Goal: Task Accomplishment & Management: Manage account settings

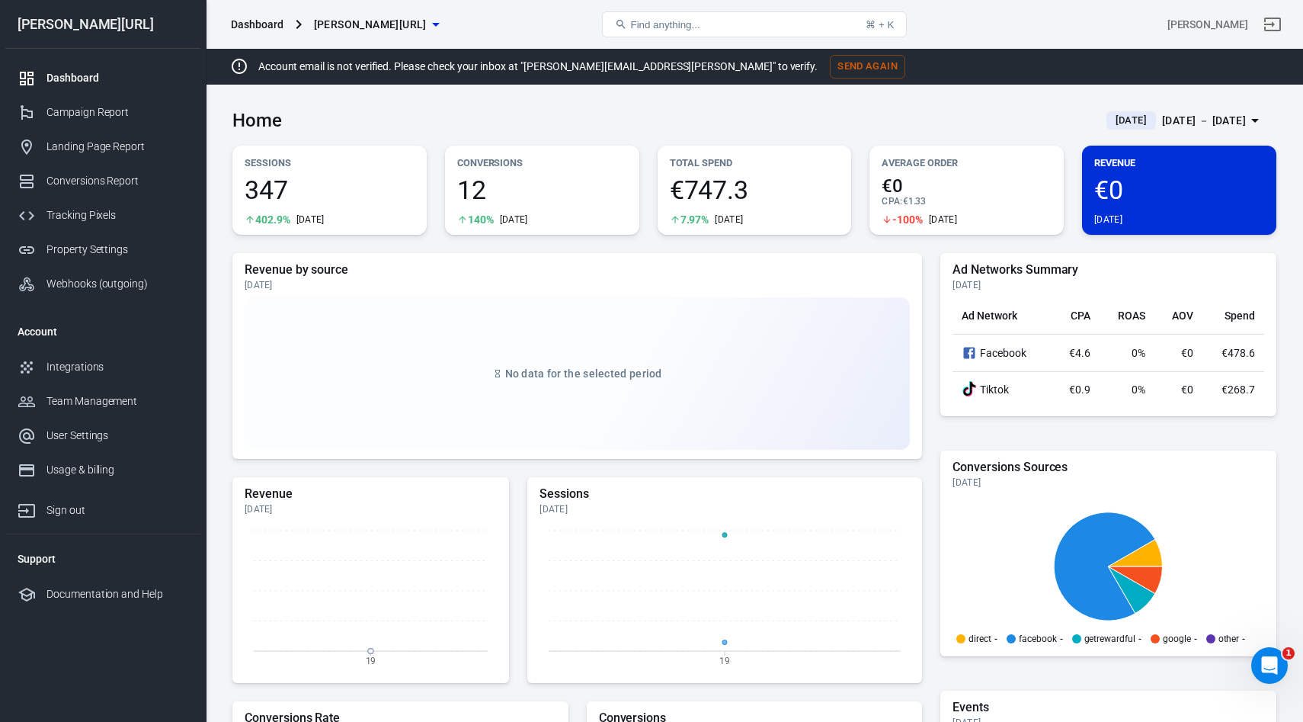
click at [69, 75] on div "Dashboard" at bounding box center [117, 78] width 142 height 16
click at [84, 111] on div "Campaign Report" at bounding box center [117, 112] width 142 height 16
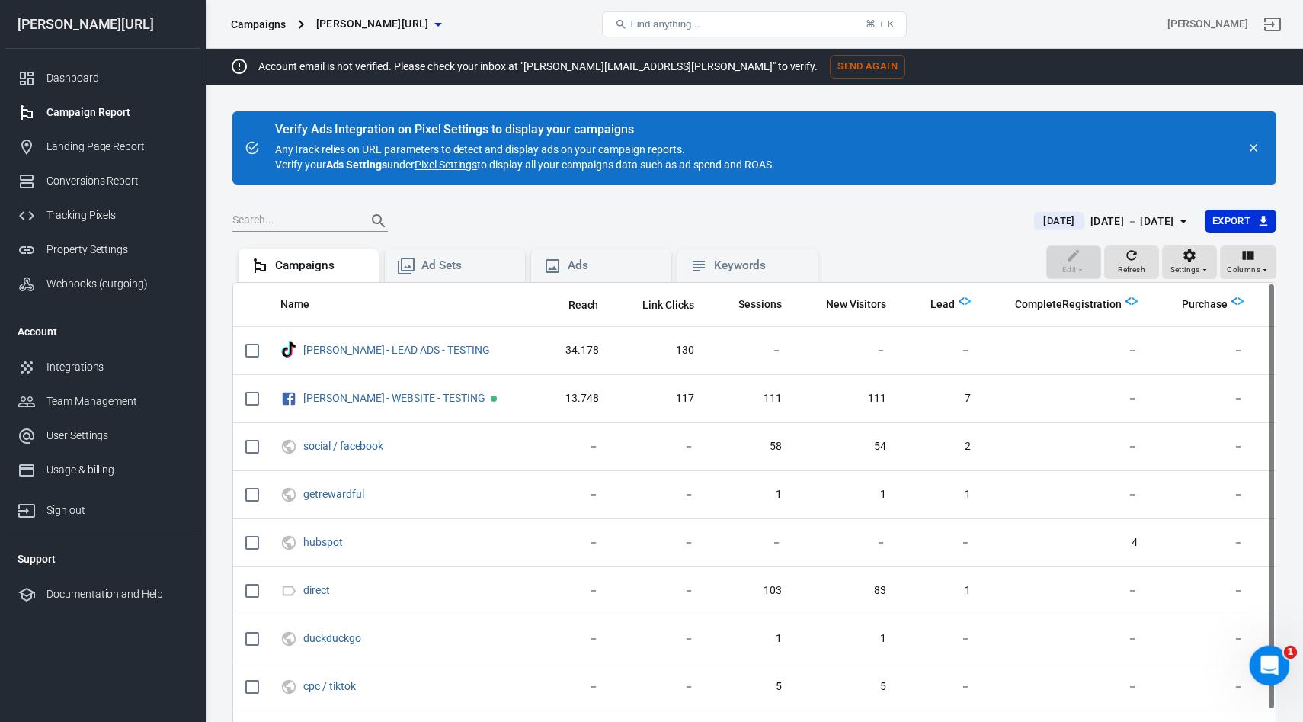
drag, startPoint x: 1268, startPoint y: 672, endPoint x: 2547, endPoint y: 1133, distance: 1359.8
click at [1268, 674] on icon "Open Intercom Messenger" at bounding box center [1267, 663] width 25 height 25
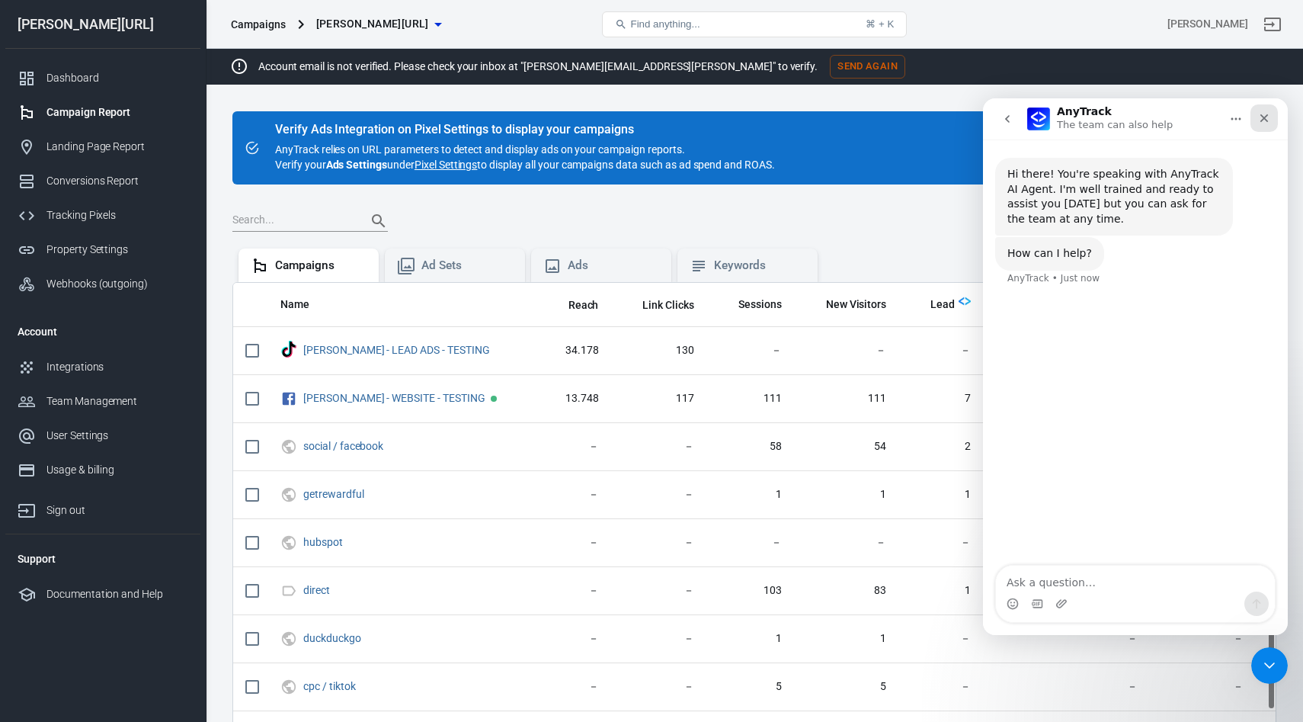
click at [1269, 115] on icon "Close" at bounding box center [1264, 118] width 12 height 12
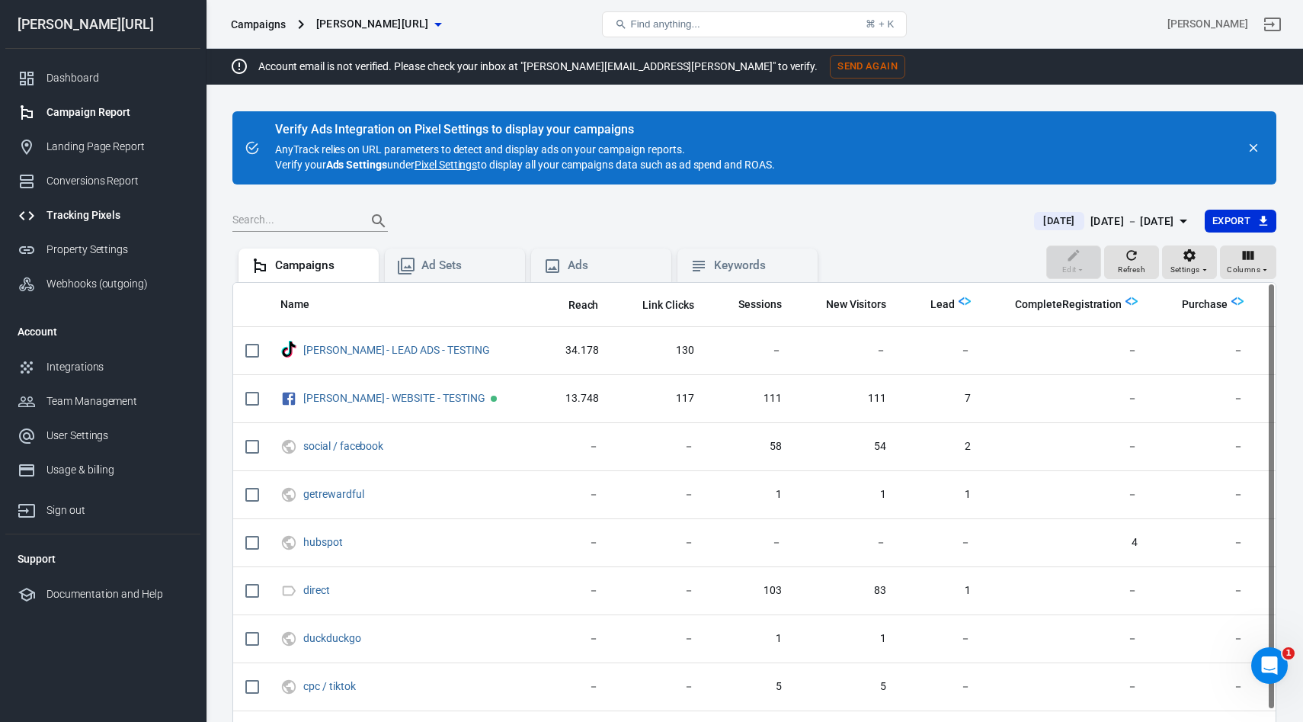
click at [69, 213] on div "Tracking Pixels" at bounding box center [117, 215] width 142 height 16
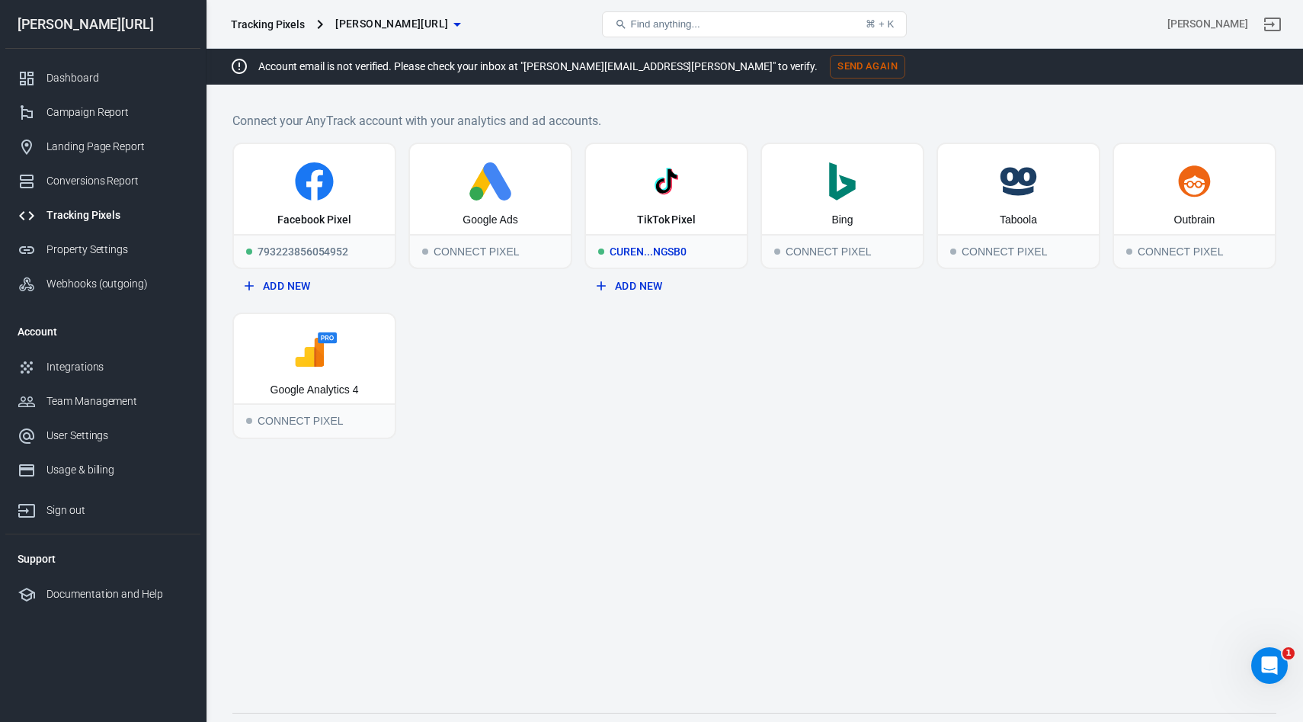
click at [724, 222] on div "TikTok Pixel" at bounding box center [666, 189] width 161 height 90
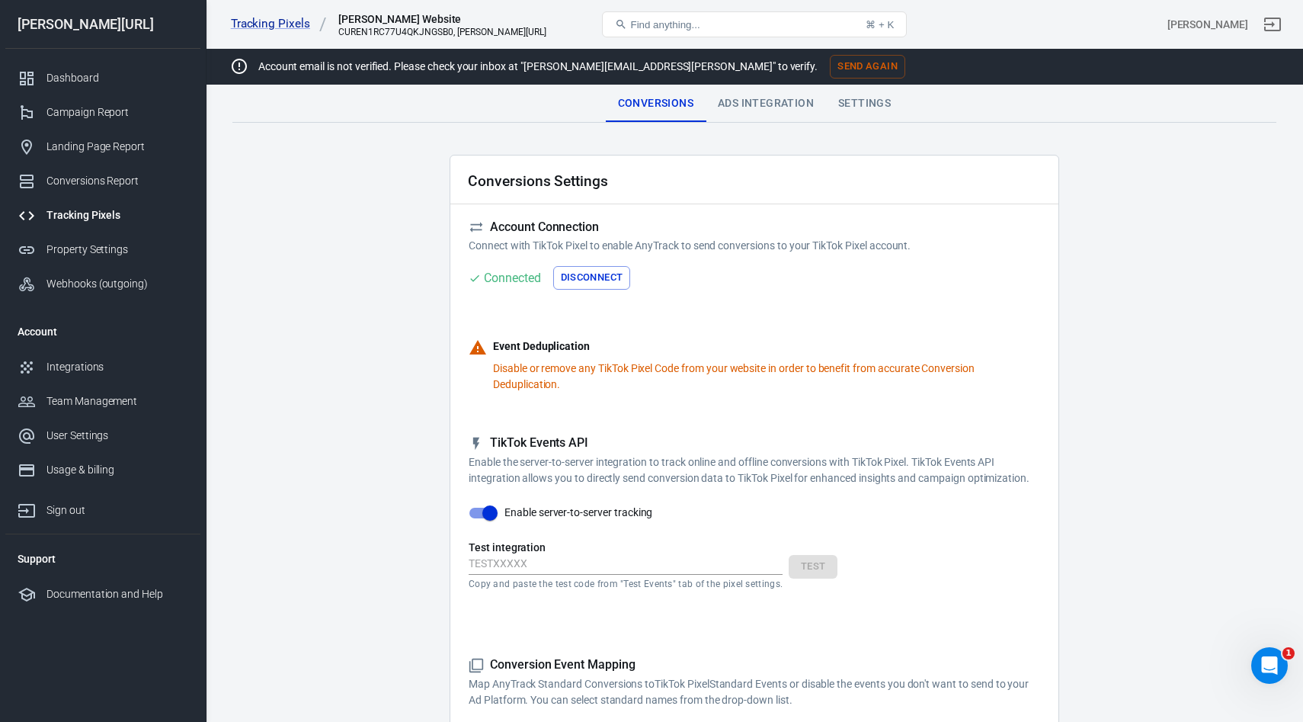
scroll to position [202, 0]
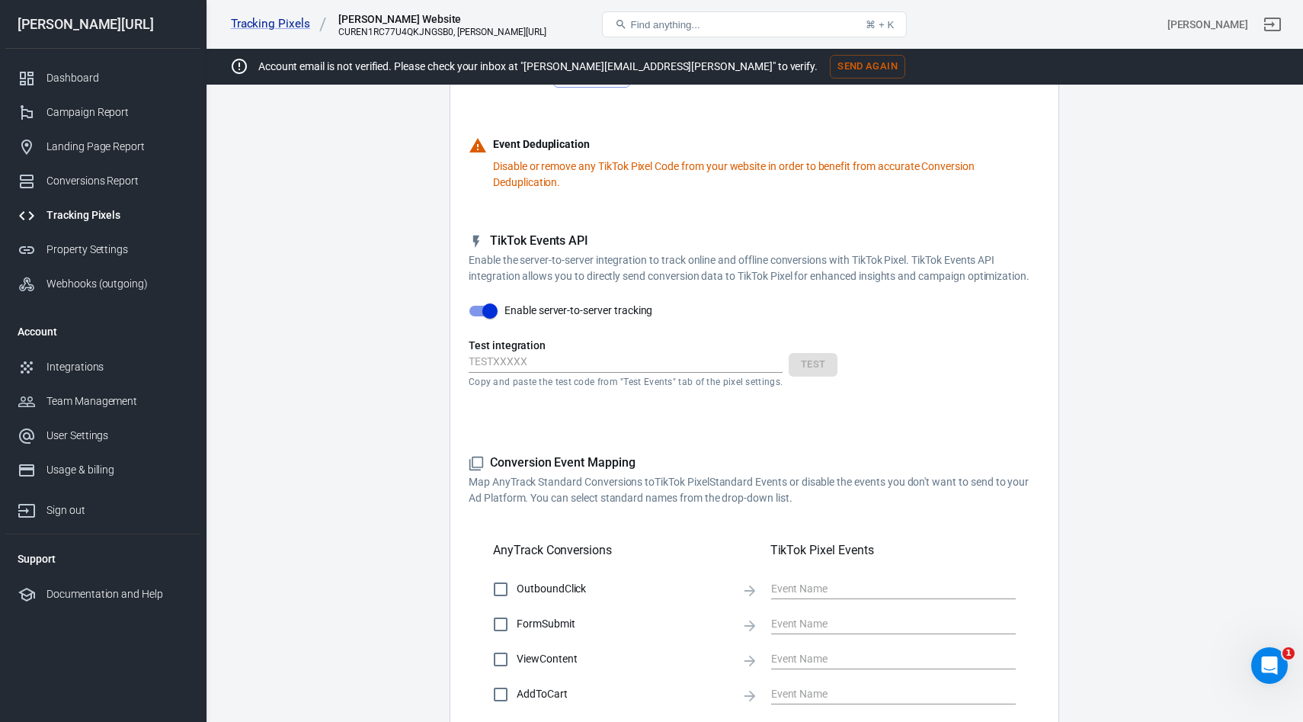
click at [637, 373] on input "text" at bounding box center [626, 363] width 314 height 20
click at [56, 365] on div "Integrations" at bounding box center [117, 367] width 142 height 16
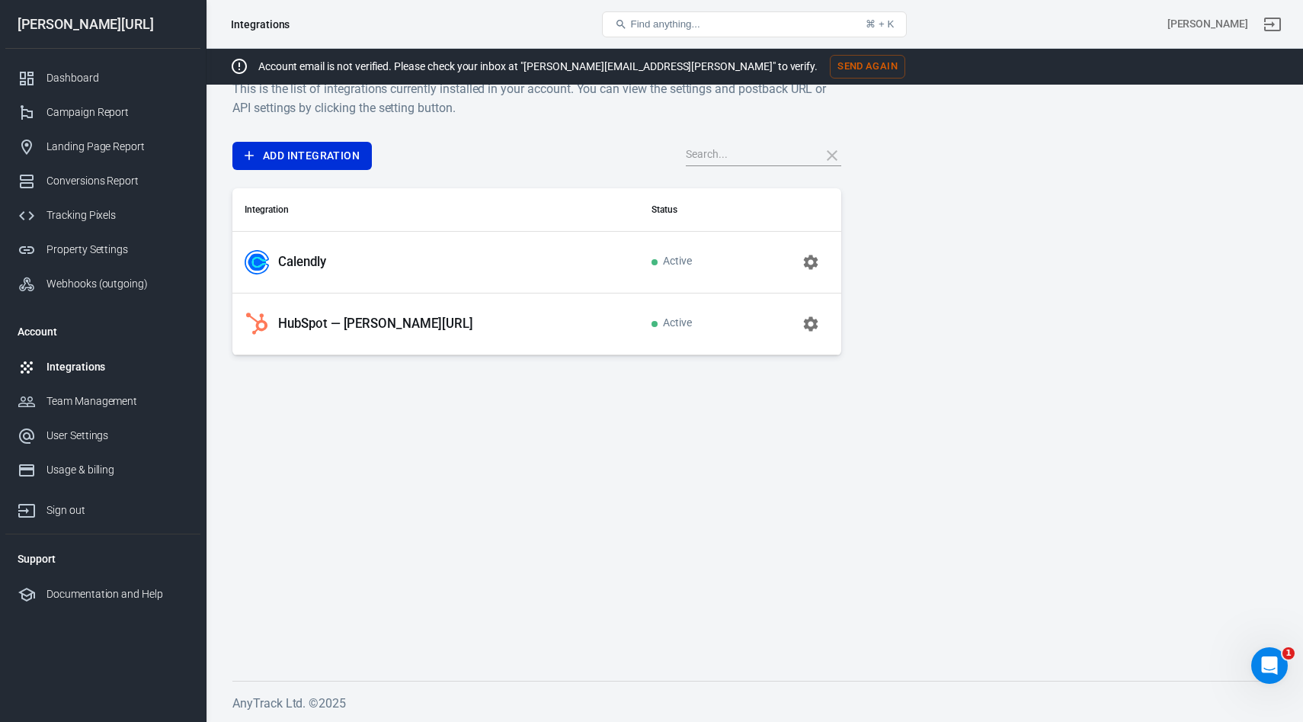
click at [297, 260] on p "Calendly" at bounding box center [302, 262] width 48 height 16
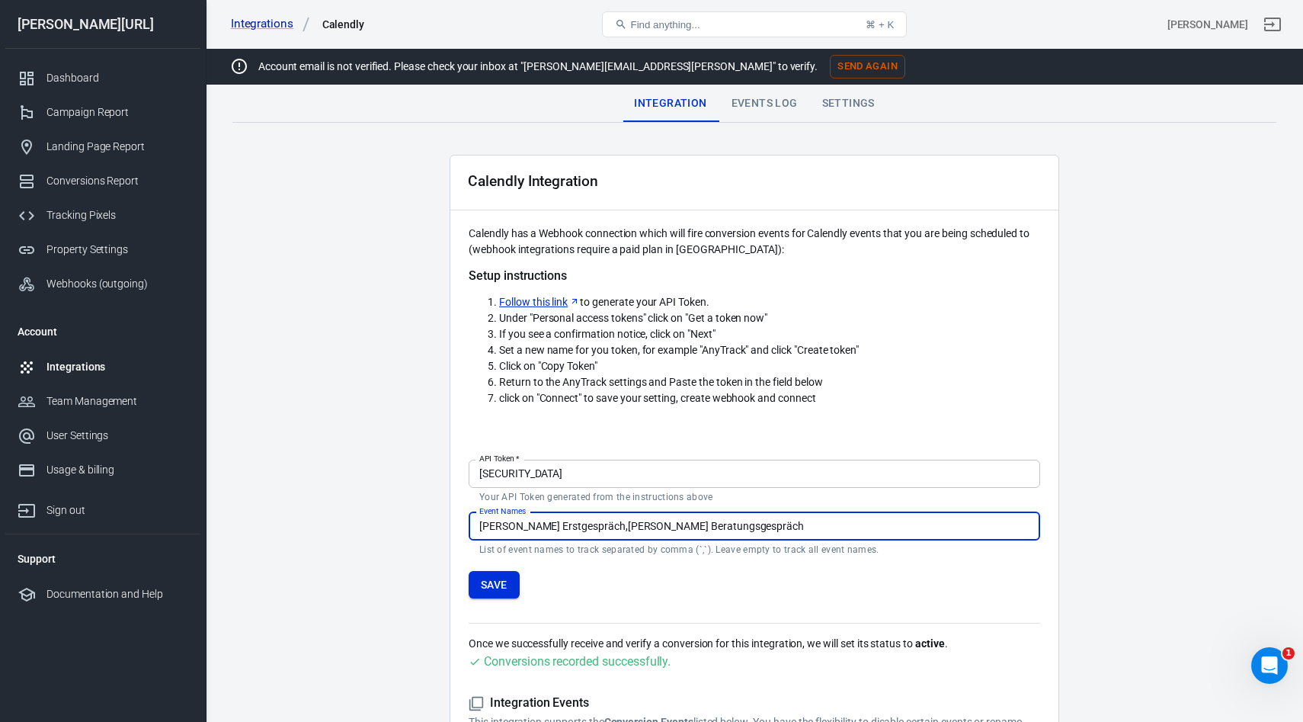
click at [505, 582] on button "Save" at bounding box center [494, 585] width 51 height 28
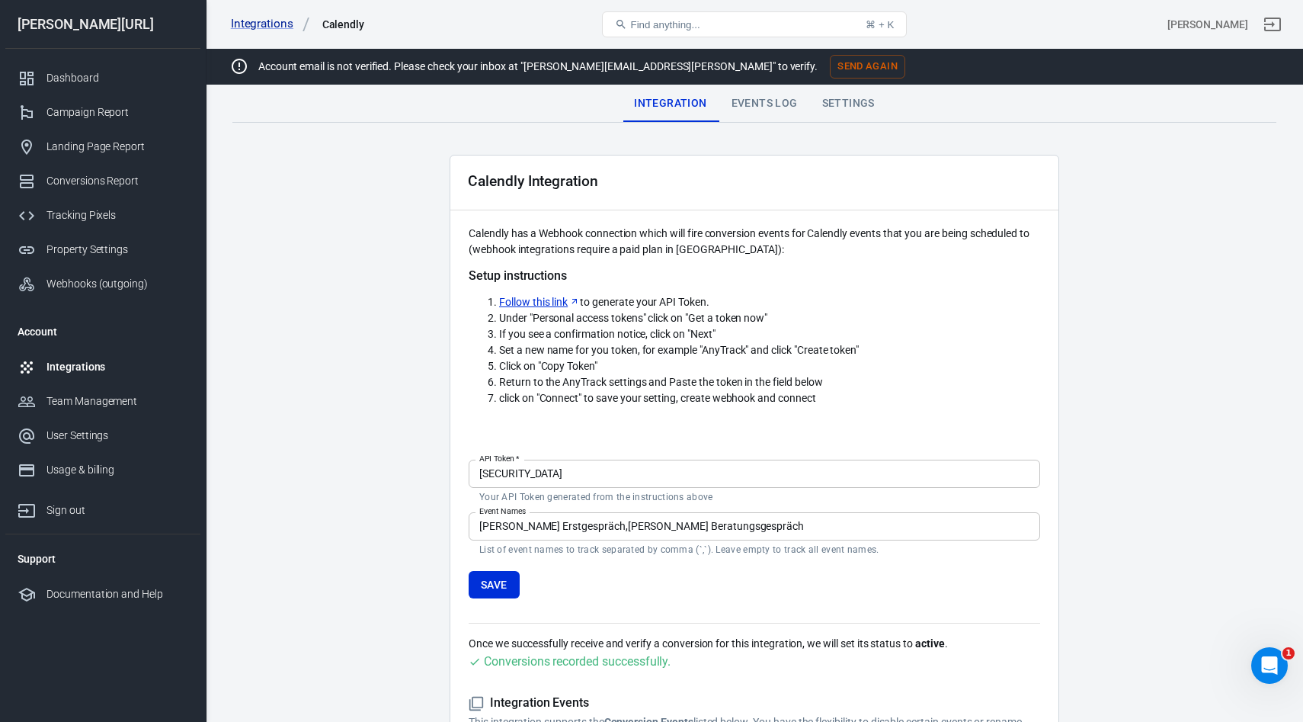
click at [725, 526] on input "[PERSON_NAME] Erstgespräch,[PERSON_NAME] Beratungsgespräch" at bounding box center [754, 526] width 571 height 28
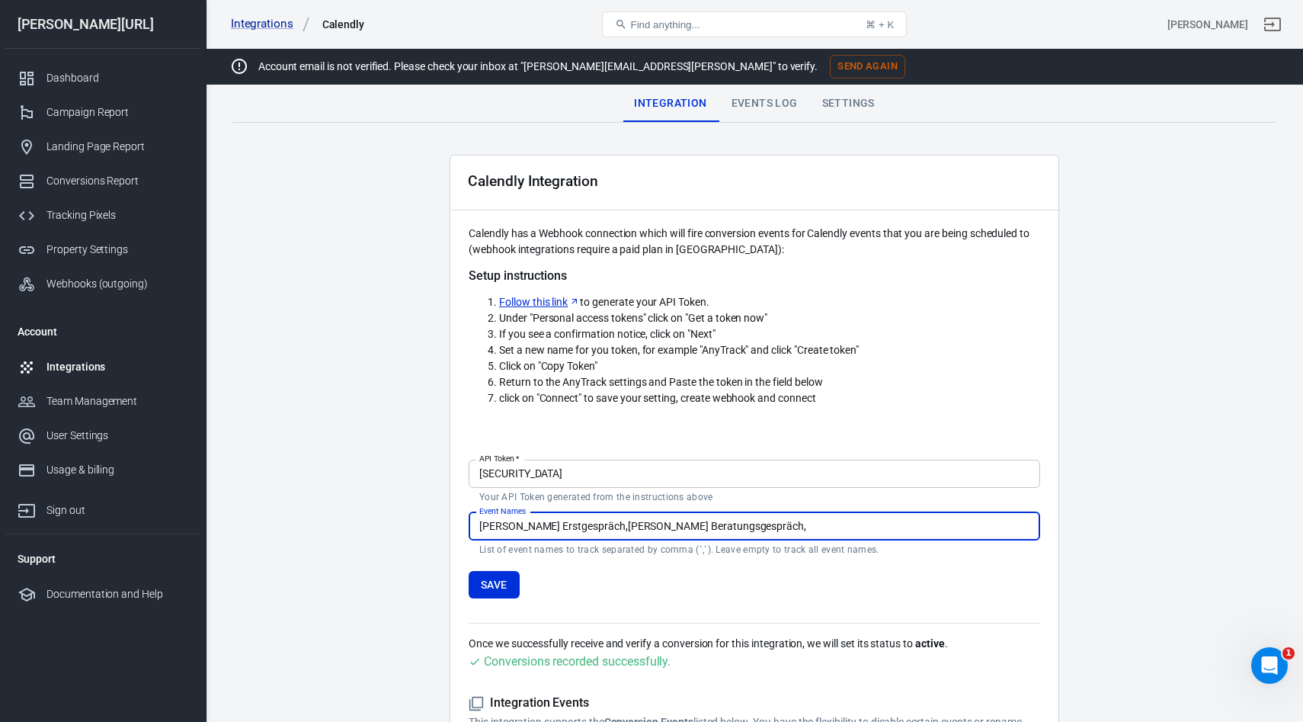
paste input "[PERSON_NAME] - Demo"
type input "[PERSON_NAME] Erstgespräch,[PERSON_NAME] Beratungsgespräch,[PERSON_NAME] - Demo"
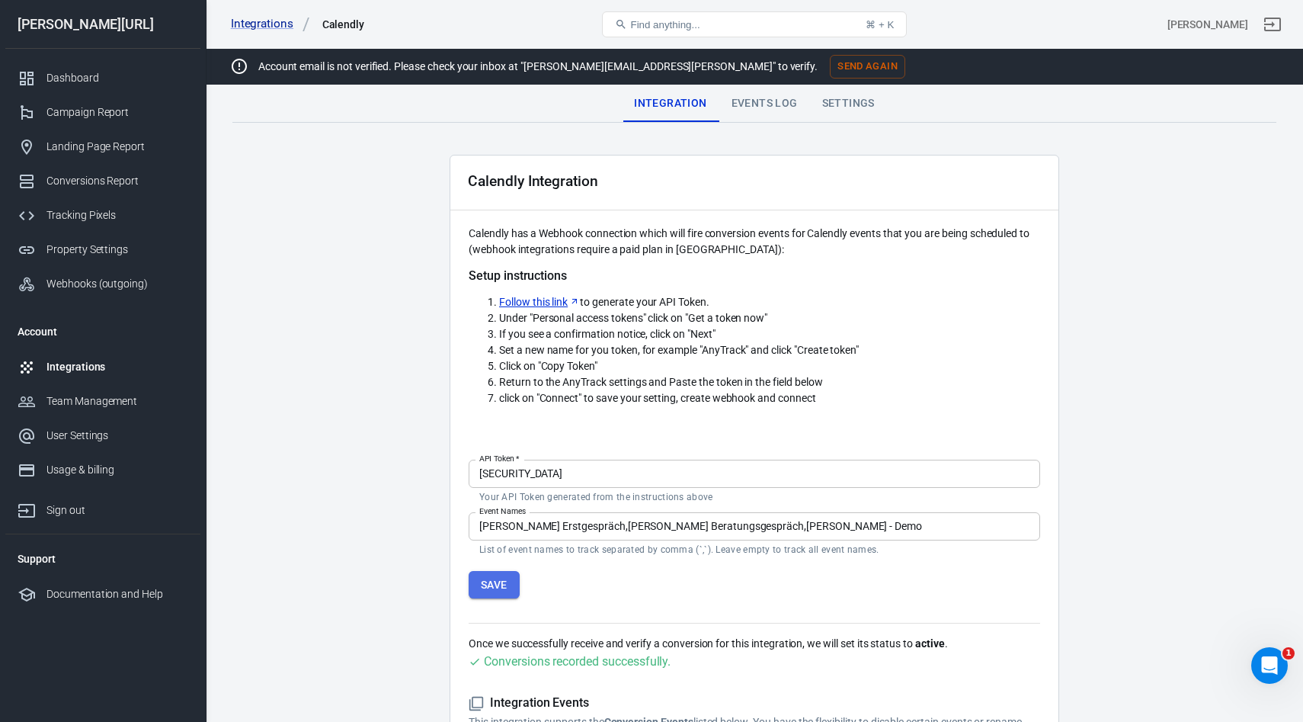
click at [507, 581] on button "Save" at bounding box center [494, 585] width 51 height 28
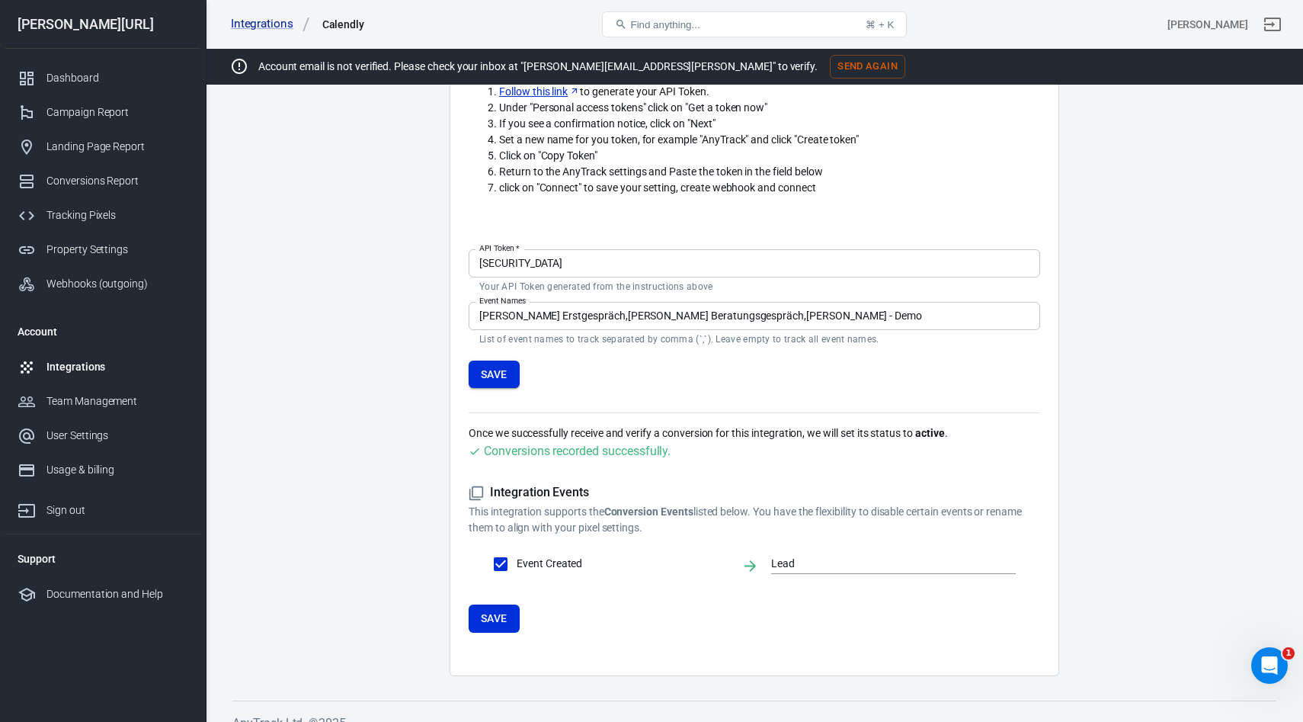
scroll to position [230, 0]
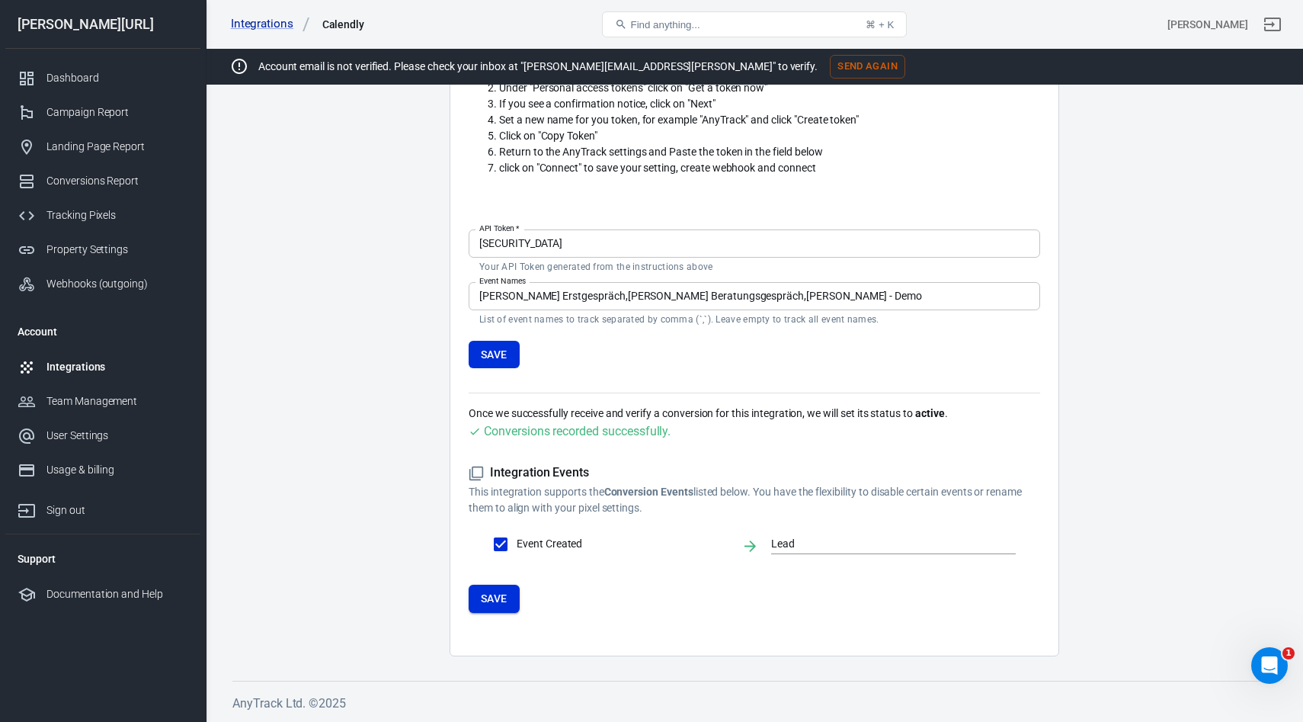
click at [501, 609] on button "Save" at bounding box center [494, 598] width 51 height 28
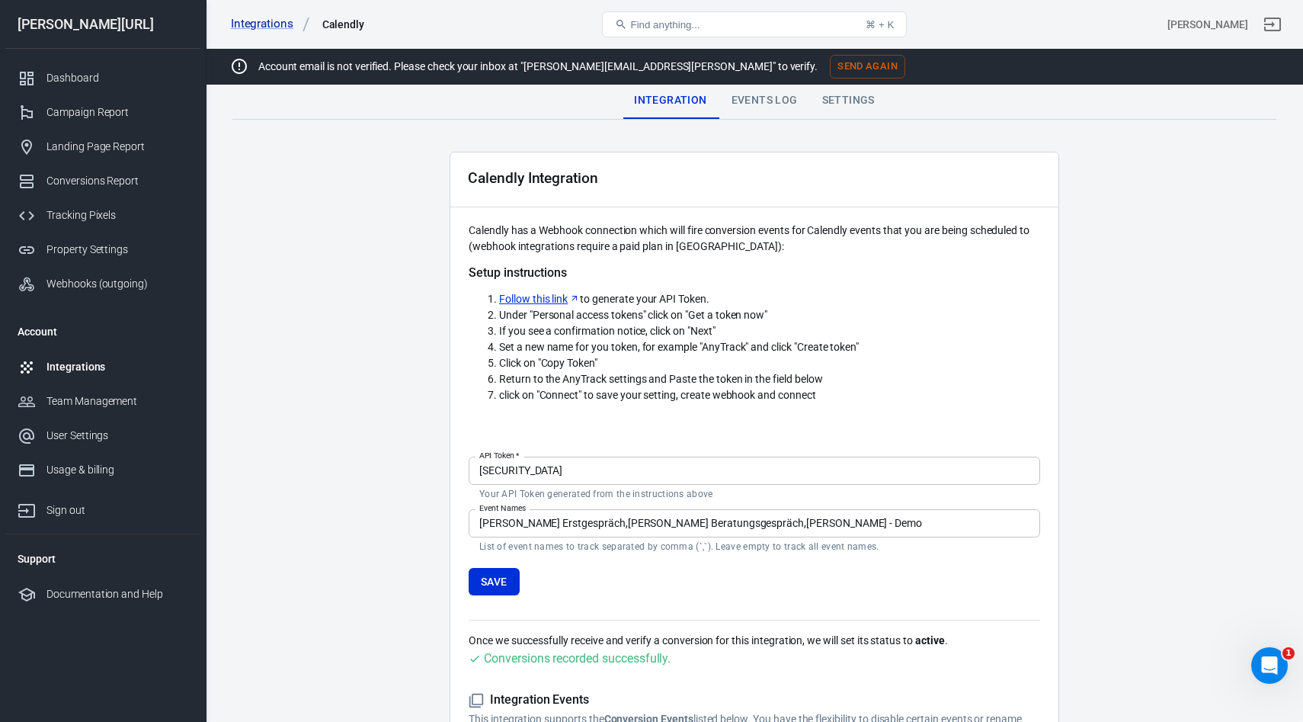
scroll to position [0, 0]
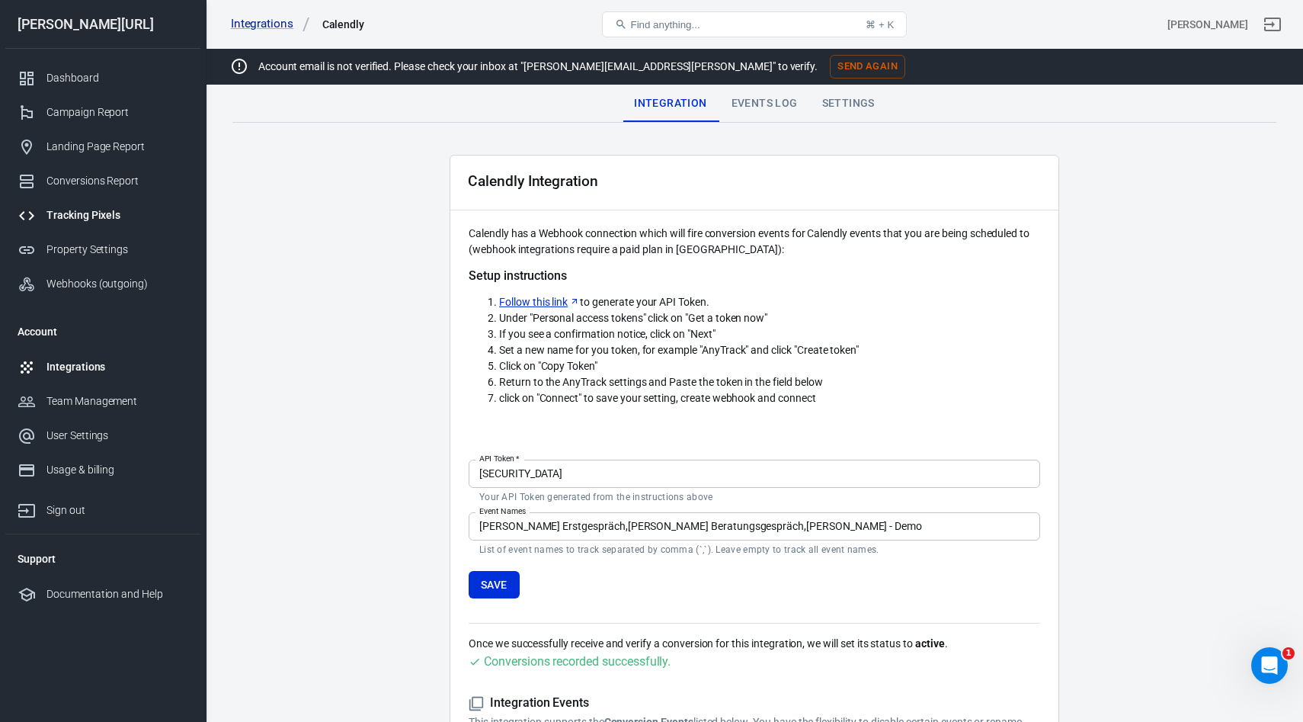
click at [68, 206] on link "Tracking Pixels" at bounding box center [102, 215] width 195 height 34
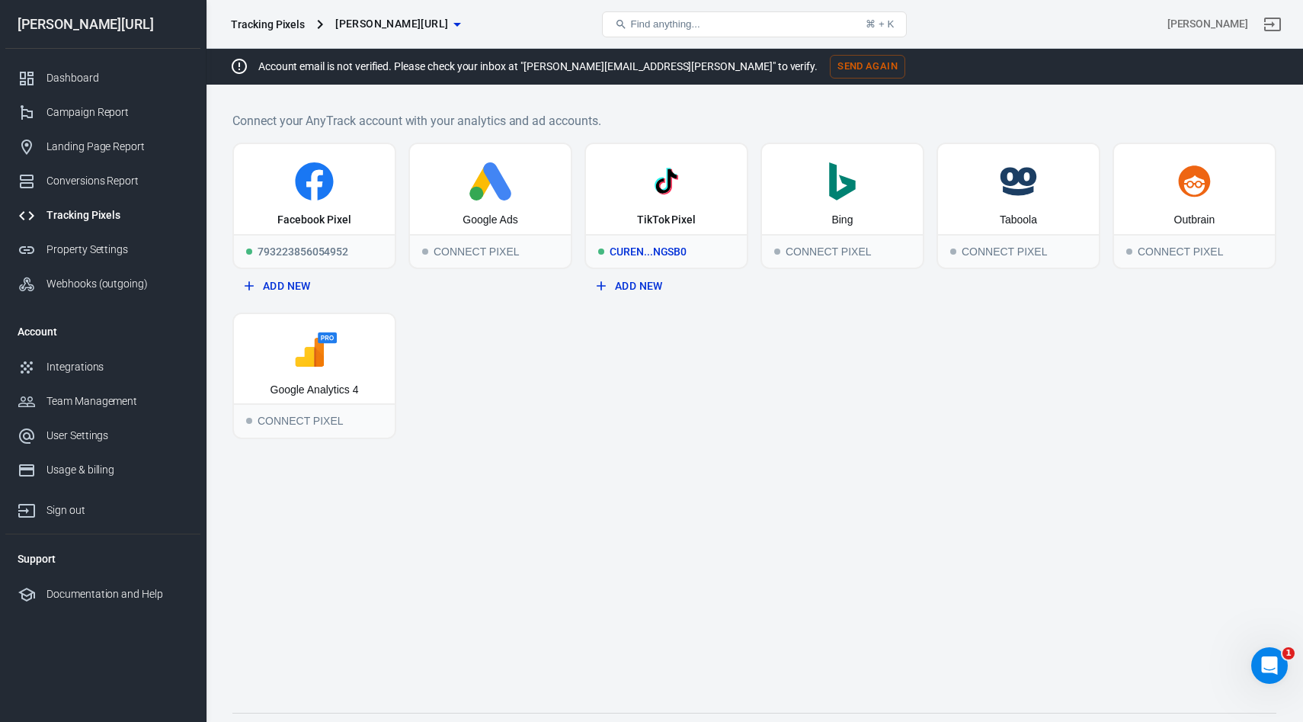
click at [655, 149] on div "TikTok Pixel" at bounding box center [666, 189] width 161 height 90
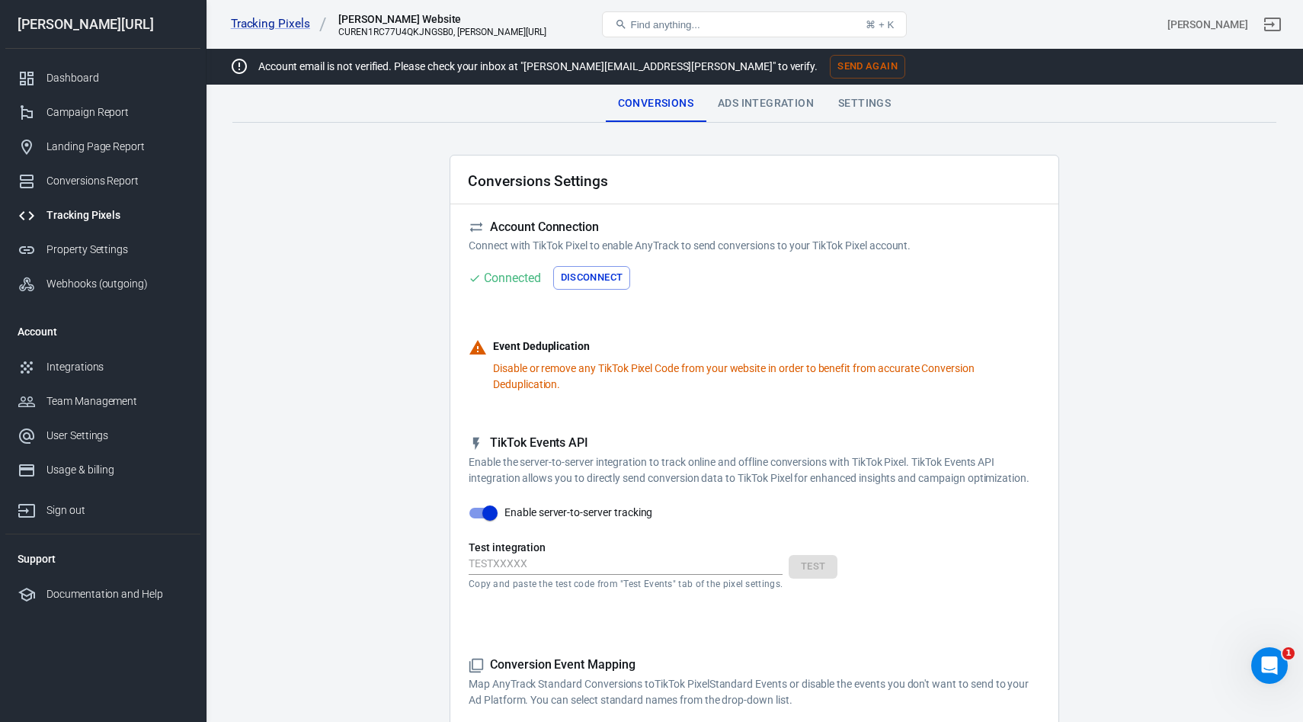
click at [510, 574] on input "text" at bounding box center [626, 565] width 314 height 20
paste input "TEST69358"
type input "TEST69358"
click at [821, 578] on button "Test" at bounding box center [813, 567] width 49 height 24
click at [66, 112] on div "Campaign Report" at bounding box center [117, 112] width 142 height 16
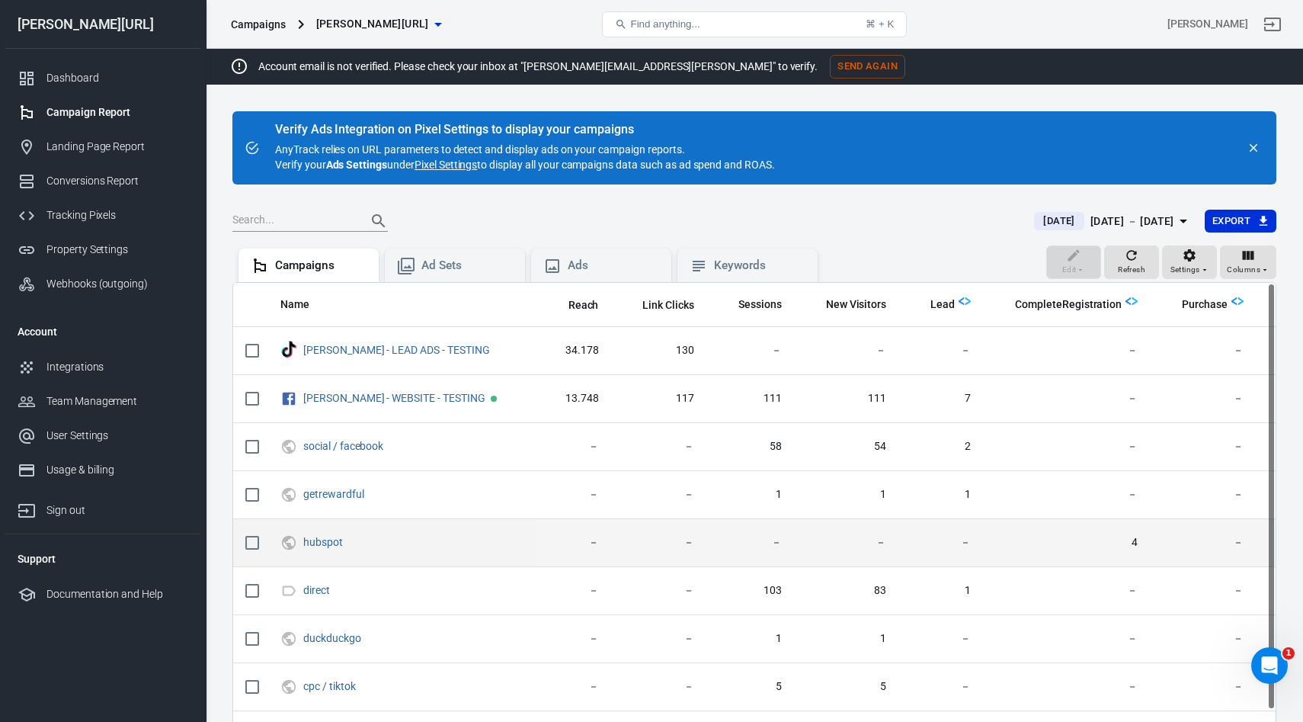
scroll to position [0, 55]
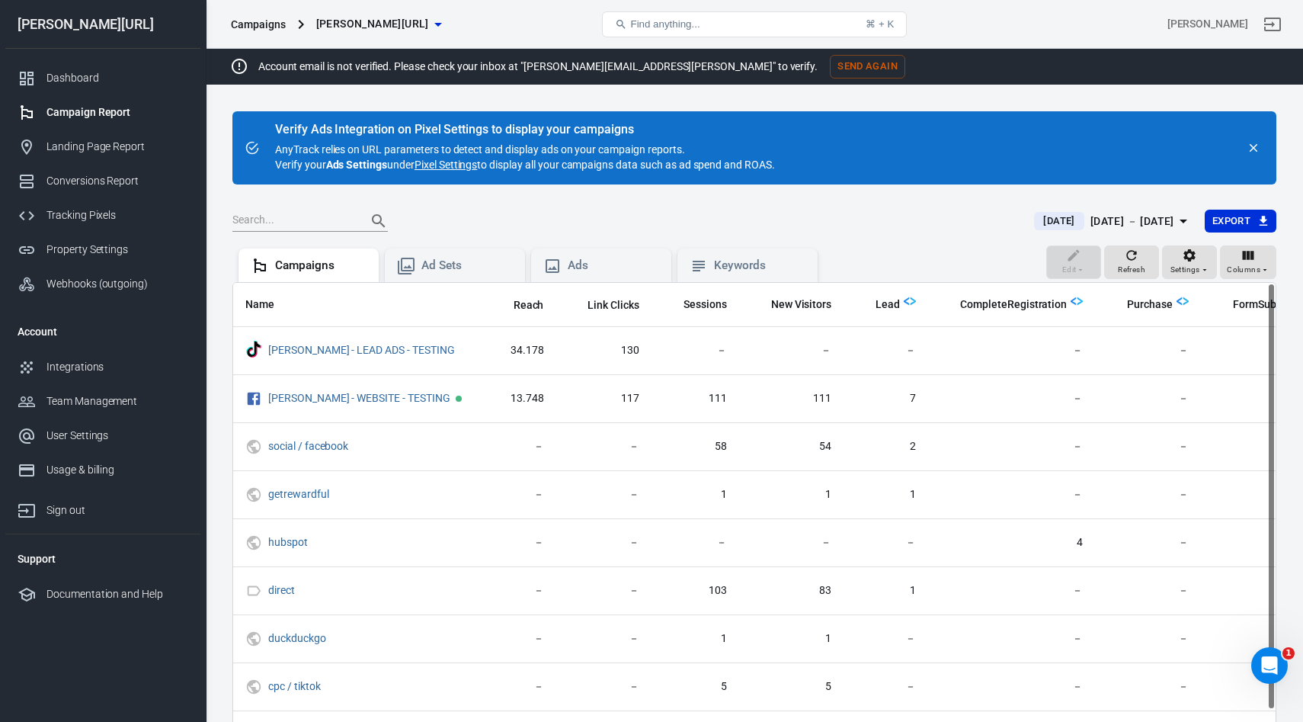
click at [1093, 223] on div "[DATE] － [DATE]" at bounding box center [1132, 221] width 84 height 19
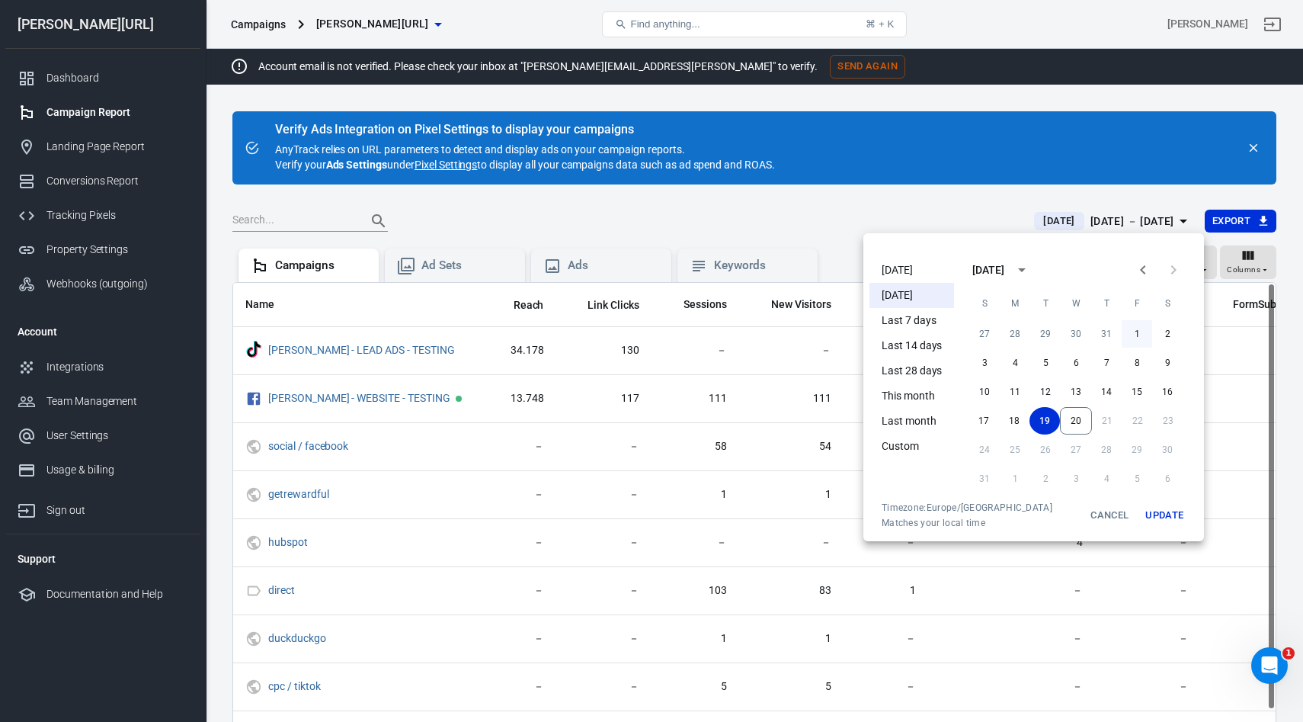
click at [1140, 338] on button "1" at bounding box center [1137, 333] width 30 height 27
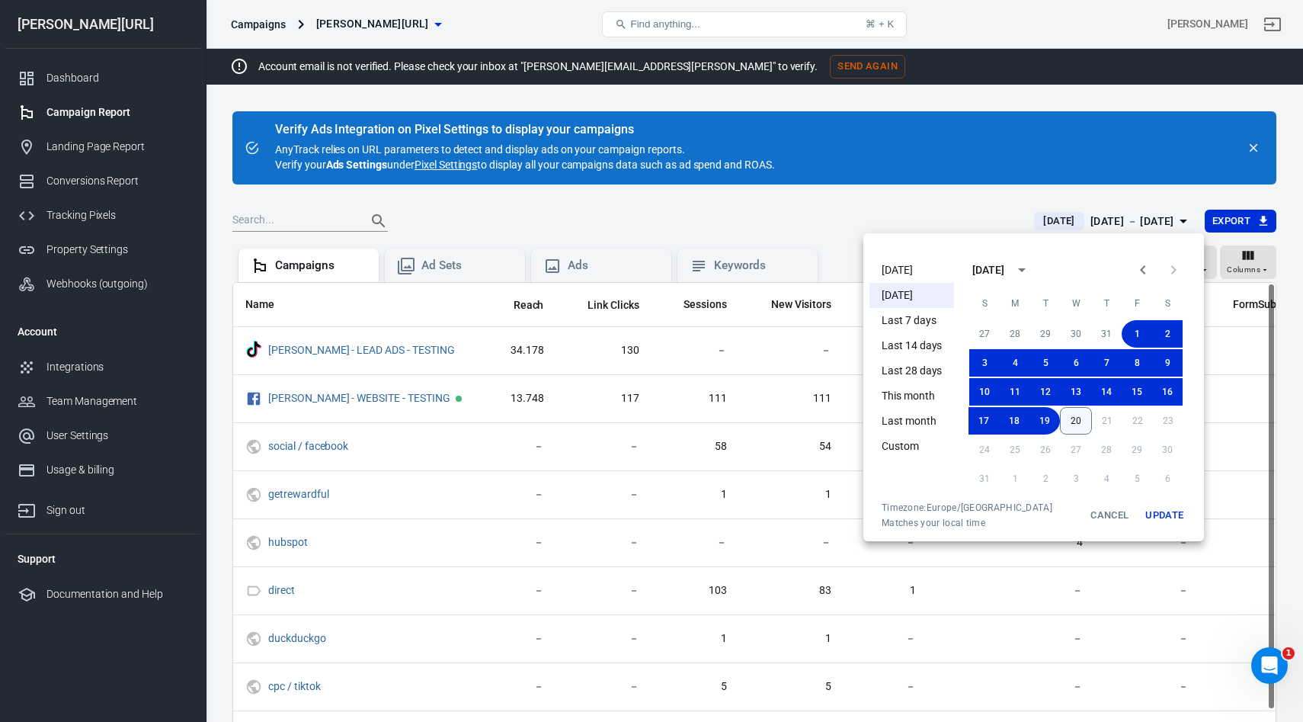
click at [1079, 420] on button "20" at bounding box center [1076, 420] width 32 height 27
click at [1166, 520] on button "Update" at bounding box center [1164, 514] width 49 height 27
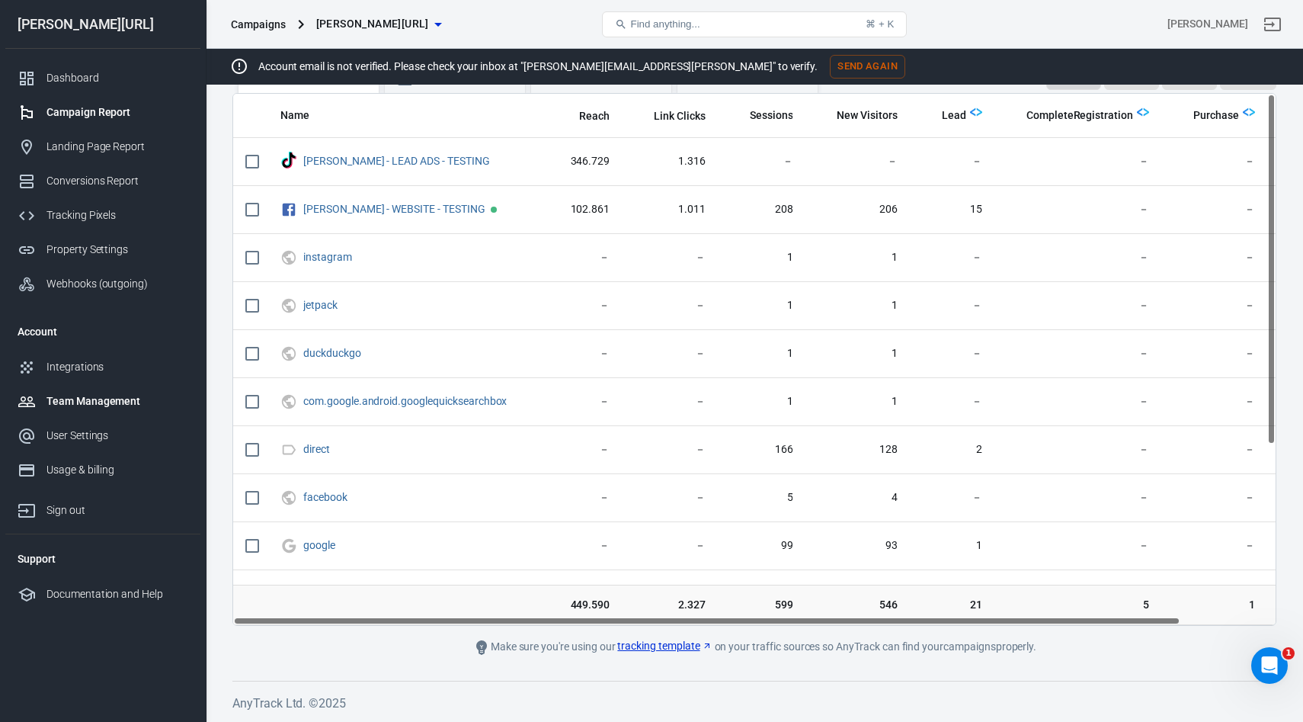
click at [75, 398] on div "Team Management" at bounding box center [117, 401] width 142 height 16
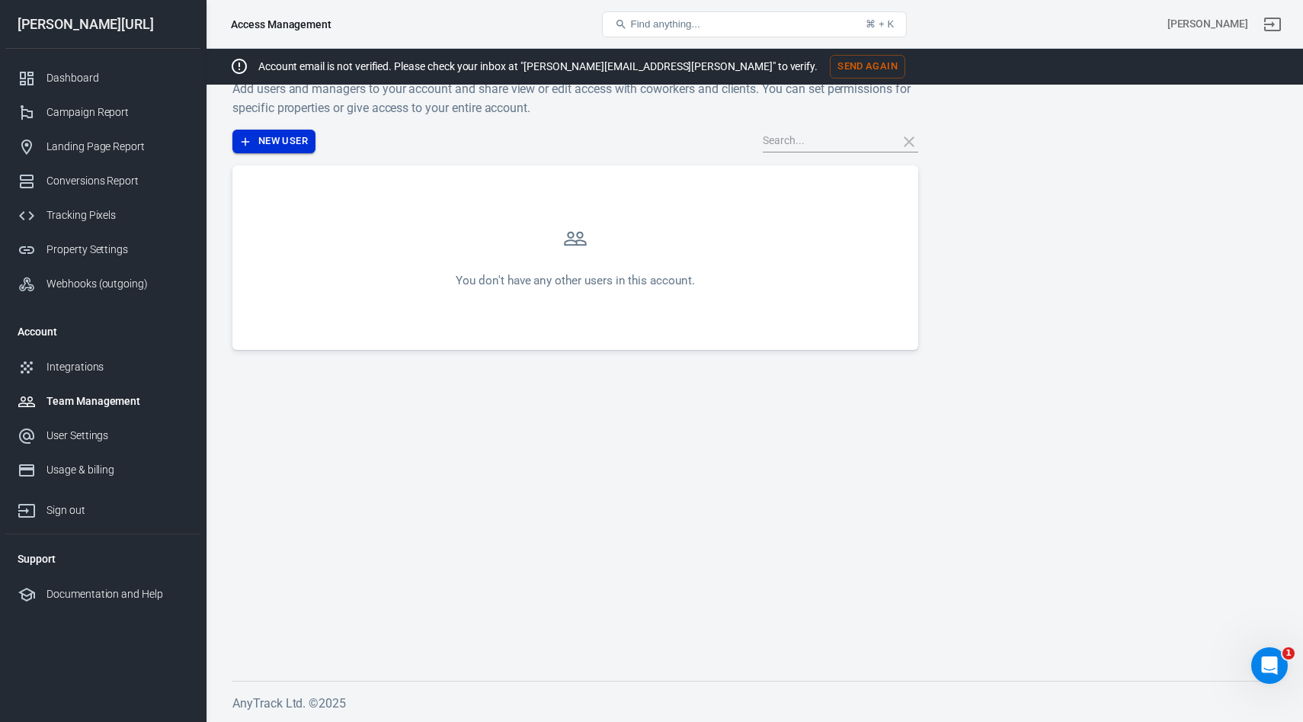
click at [286, 139] on button "New User" at bounding box center [273, 142] width 83 height 24
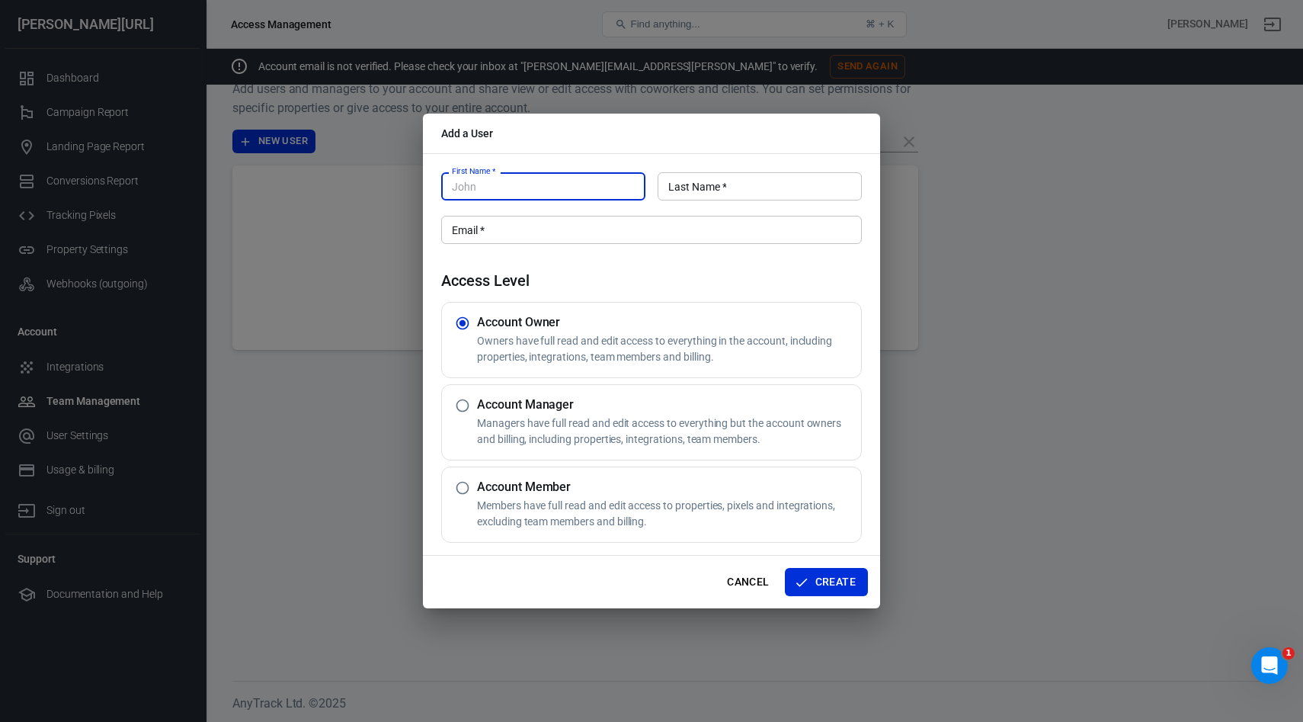
type input "j"
type input "[PERSON_NAME]"
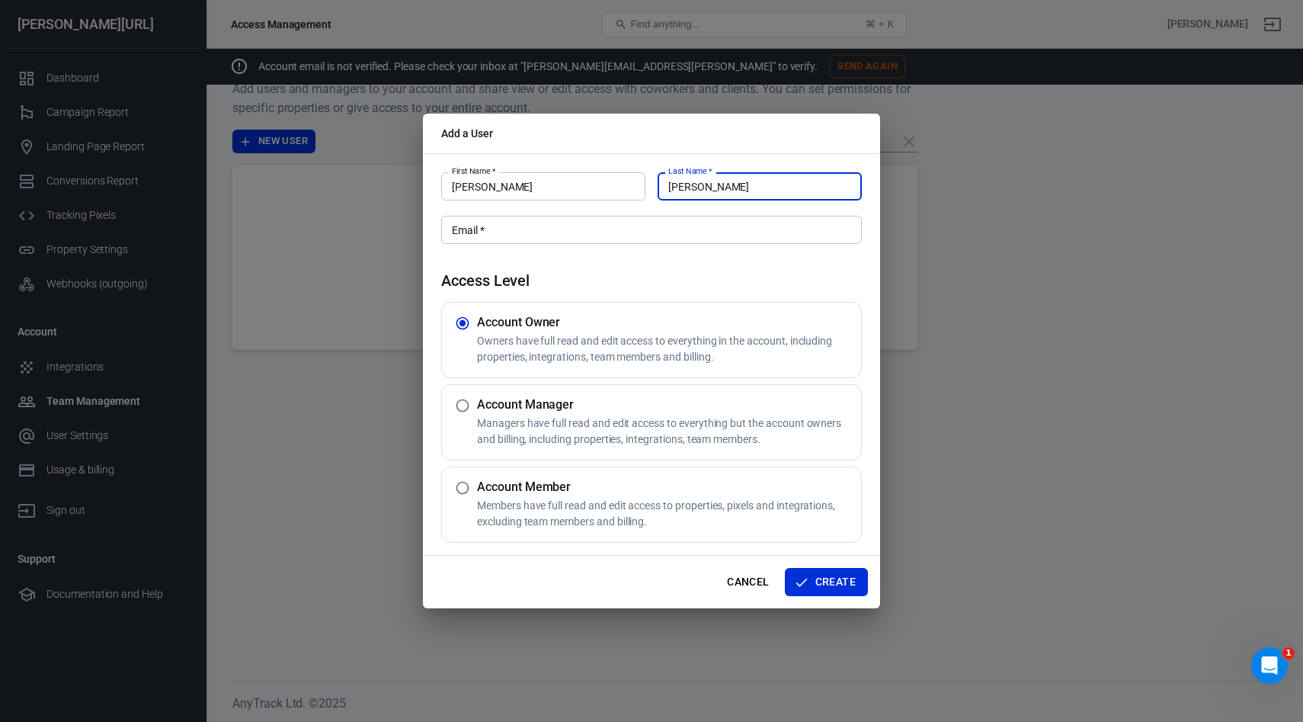
type input "[PERSON_NAME]"
click at [483, 238] on input "Email   *" at bounding box center [651, 230] width 421 height 28
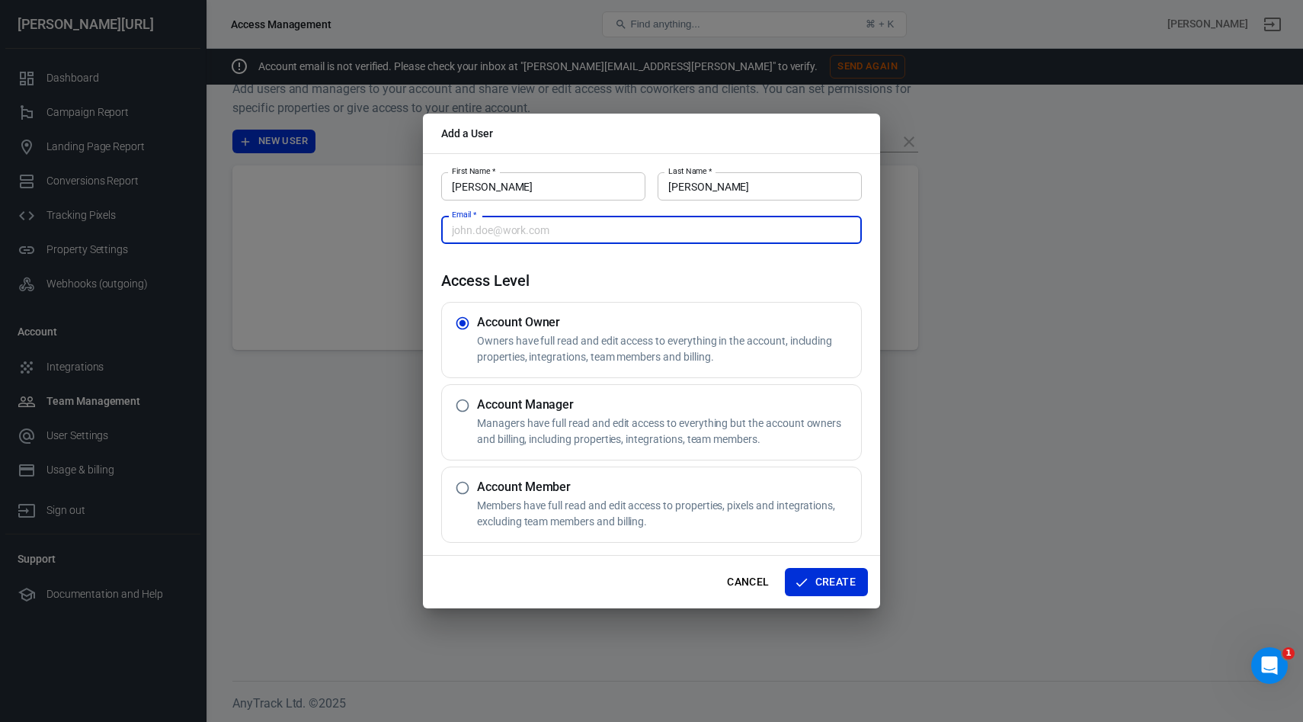
type input "o"
type input "[PERSON_NAME][EMAIL_ADDRESS][PERSON_NAME]"
click at [818, 589] on button "Create" at bounding box center [826, 582] width 83 height 28
